Goal: Task Accomplishment & Management: Complete application form

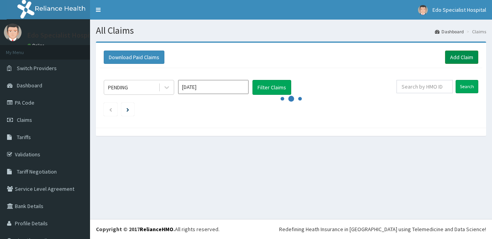
click at [447, 58] on link "Add Claim" at bounding box center [461, 56] width 33 height 13
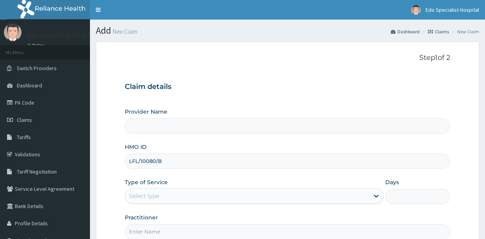
type input "LFL/10080/B"
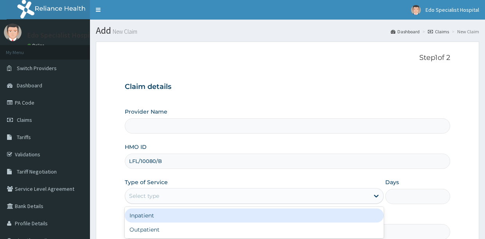
click at [165, 193] on div "Select type" at bounding box center [247, 195] width 244 height 13
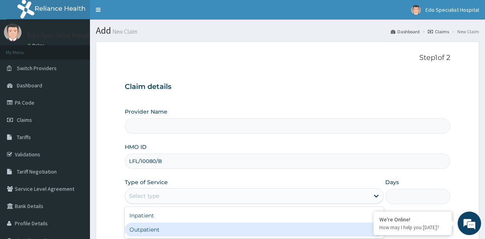
click at [159, 231] on div "Outpatient" at bounding box center [254, 229] width 259 height 14
type input "1"
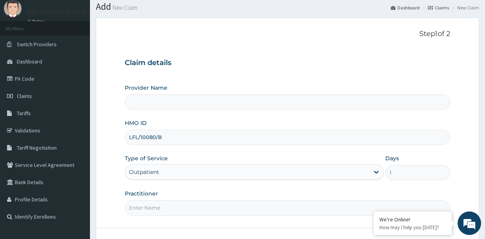
scroll to position [40, 0]
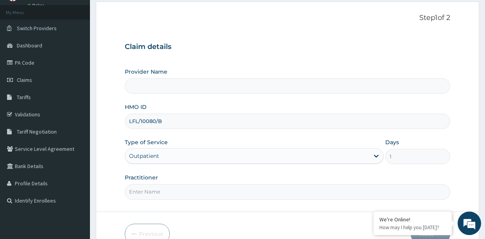
click at [151, 188] on input "Practitioner" at bounding box center [287, 191] width 325 height 15
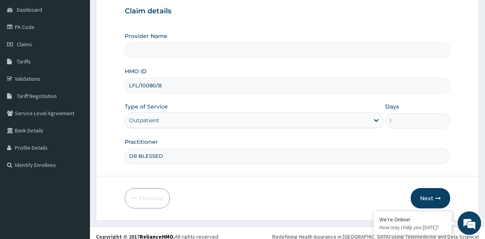
scroll to position [83, 0]
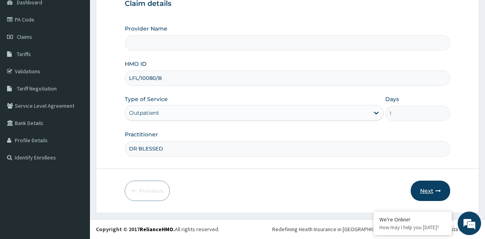
type input "DR BLESSED"
click at [430, 192] on button "Next" at bounding box center [430, 190] width 39 height 20
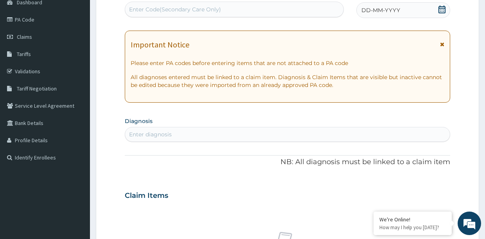
click at [193, 6] on div "Enter Code(Secondary Care Only)" at bounding box center [175, 9] width 92 height 8
paste input "PA/20722D"
type input "PA/20722D"
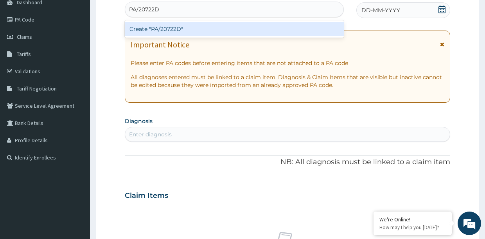
click at [203, 25] on div "Create "PA/20722D"" at bounding box center [234, 29] width 219 height 14
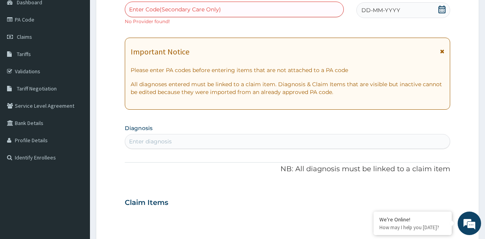
click at [176, 9] on div "Enter Code(Secondary Care Only)" at bounding box center [175, 9] width 92 height 8
paste input "PA/20722D"
type input "PA/20722D"
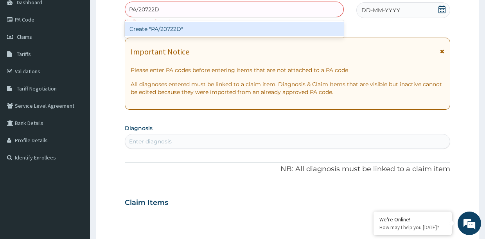
click at [199, 27] on div "Create "PA/20722D"" at bounding box center [234, 29] width 219 height 14
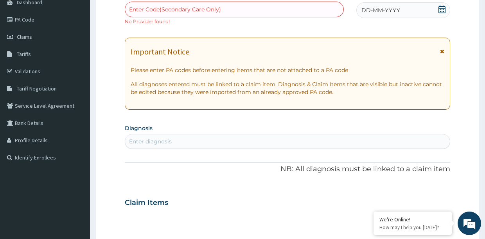
click at [240, 11] on div "Enter Code(Secondary Care Only)" at bounding box center [234, 9] width 218 height 13
paste input "PA/C923C7"
type input "PA/C923C7"
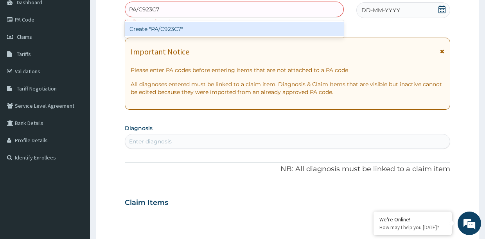
click at [230, 25] on div "Create "PA/C923C7"" at bounding box center [234, 29] width 219 height 14
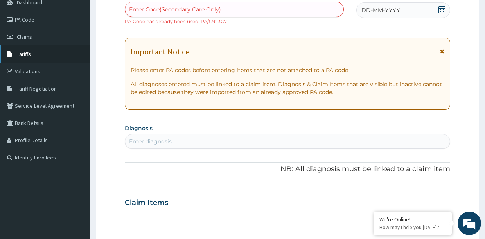
click at [46, 57] on link "Tariffs" at bounding box center [45, 53] width 90 height 17
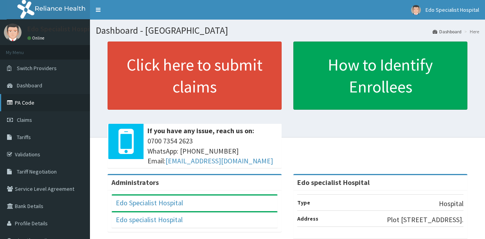
click at [25, 106] on link "PA Code" at bounding box center [45, 102] width 90 height 17
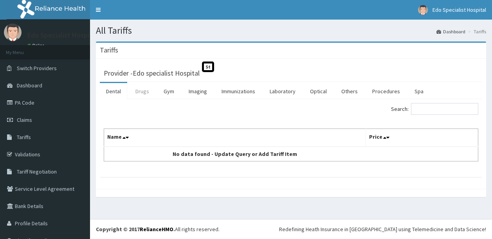
click at [149, 92] on link "Drugs" at bounding box center [142, 91] width 26 height 16
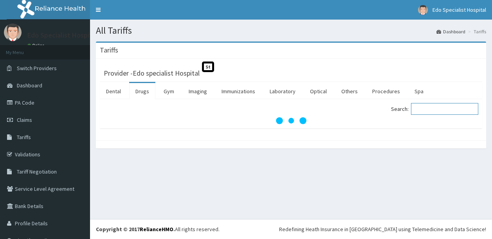
click at [433, 108] on input "Search:" at bounding box center [444, 109] width 67 height 12
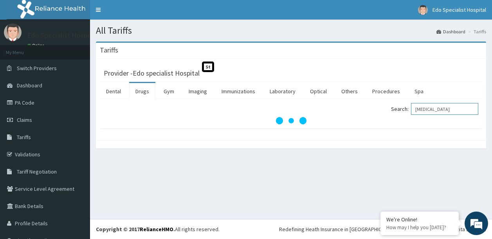
type input "ENOXAPARIN"
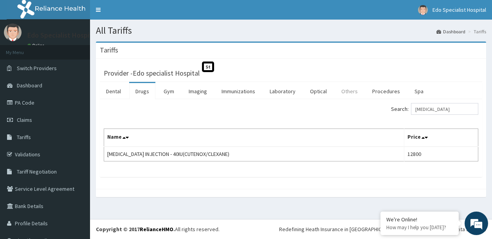
click at [341, 88] on link "Others" at bounding box center [349, 91] width 29 height 16
drag, startPoint x: 341, startPoint y: 88, endPoint x: 444, endPoint y: 182, distance: 138.9
click at [403, 143] on div "Tariffs Provider - Edo specialist Hospital St Dental Drugs Gym Imaging Immuniza…" at bounding box center [291, 118] width 390 height 155
